Goal: Find specific page/section: Find specific page/section

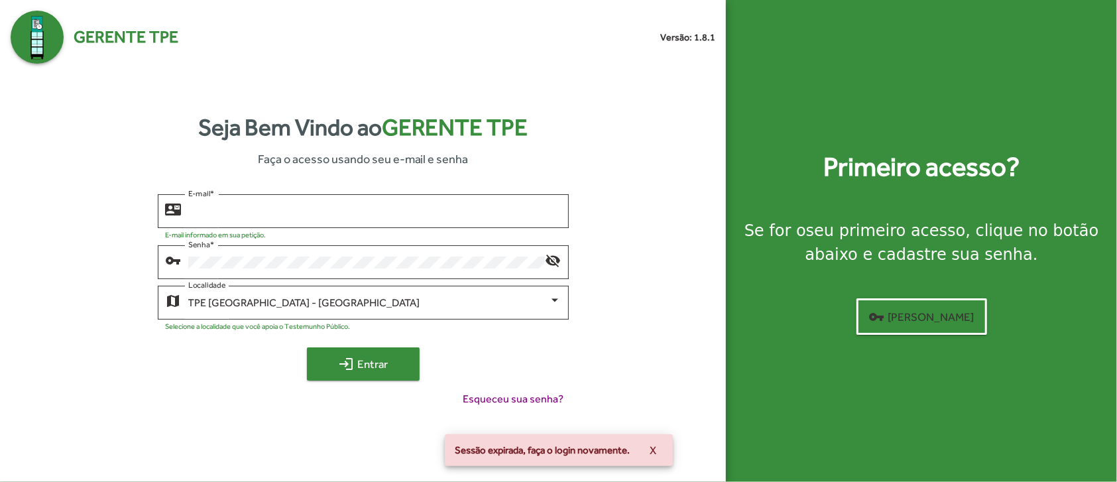
type input "**********"
click at [360, 353] on span "login Entrar" at bounding box center [363, 364] width 89 height 24
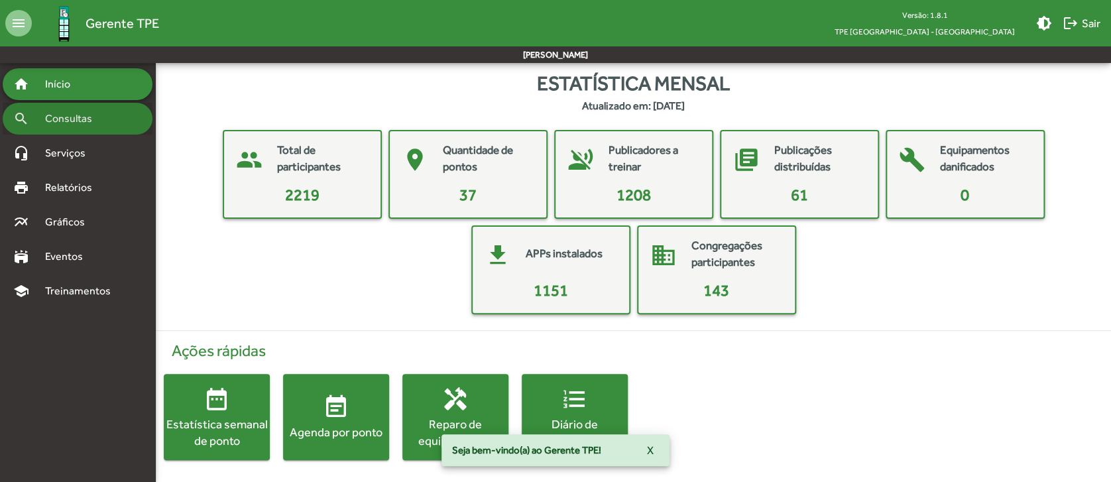
click at [71, 108] on div "search Consultas" at bounding box center [78, 119] width 150 height 32
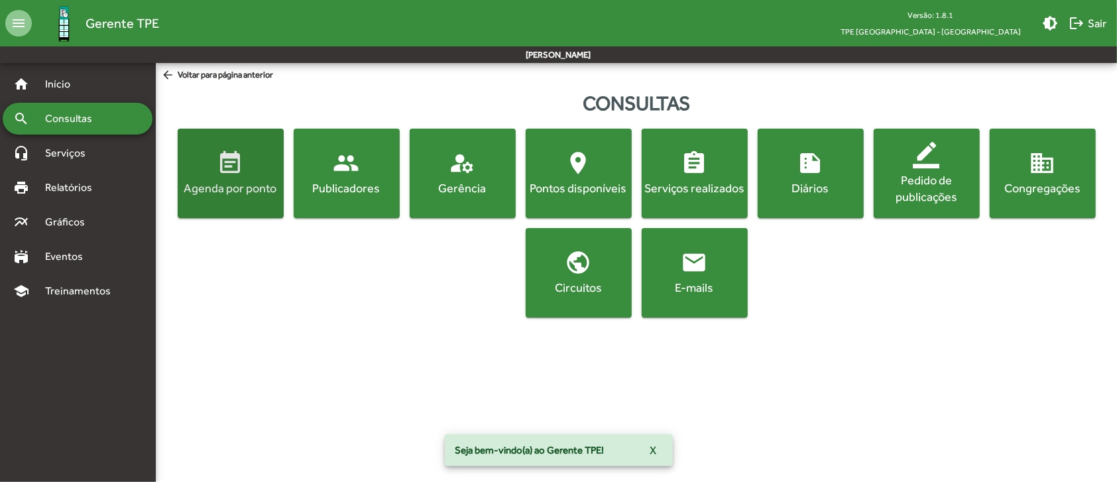
click at [217, 177] on span "event_note Agenda por ponto" at bounding box center [230, 173] width 101 height 46
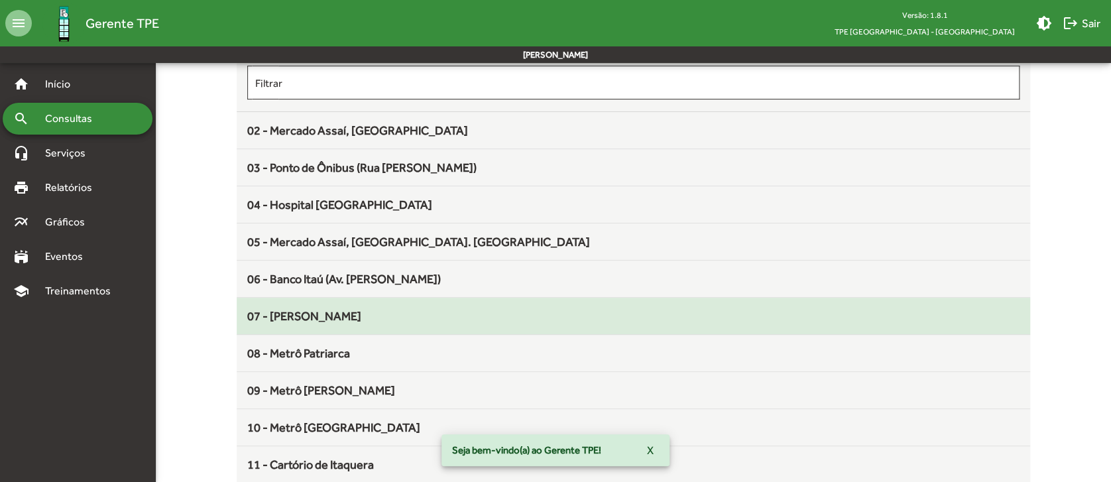
scroll to position [254, 0]
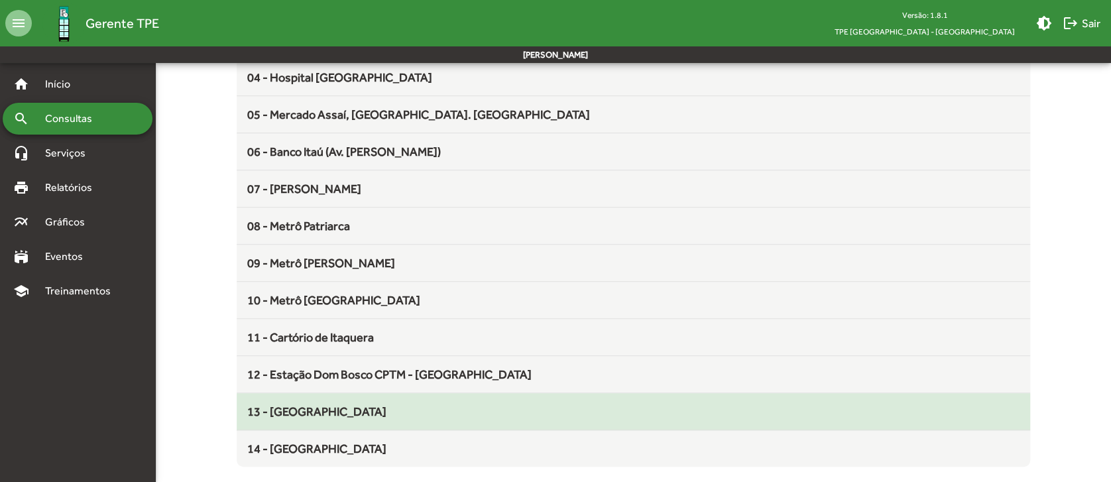
click at [449, 427] on mat-list-item "13 - [GEOGRAPHIC_DATA]" at bounding box center [633, 411] width 793 height 37
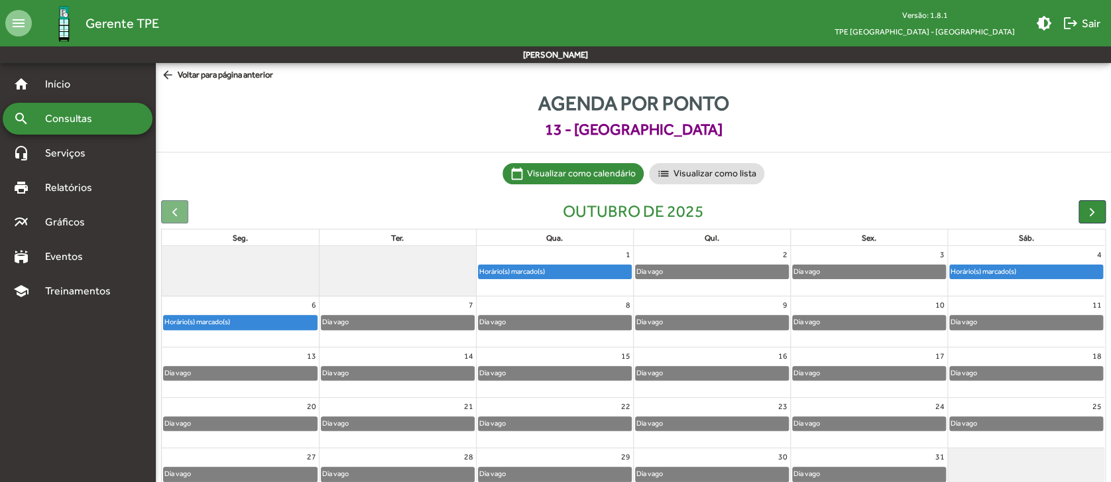
click at [916, 266] on div "Dia vago" at bounding box center [868, 271] width 152 height 13
